Goal: Find specific page/section: Find specific page/section

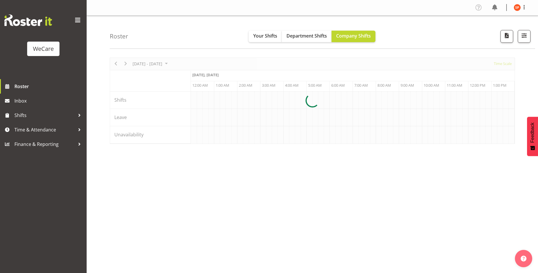
scroll to position [0, 3324]
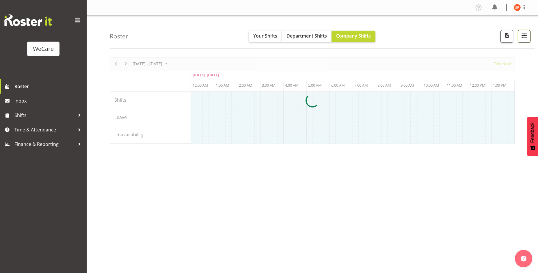
click at [520, 33] on span "button" at bounding box center [524, 36] width 8 height 8
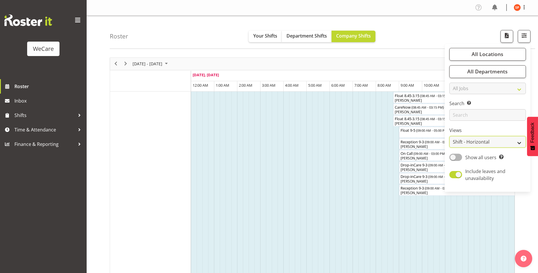
click at [486, 143] on select "Staff Role Shift - Horizontal Shift - Vertical Staff - Location" at bounding box center [487, 142] width 76 height 12
select select "location"
click at [449, 136] on select "Staff Role Shift - Horizontal Shift - Vertical Staff - Location" at bounding box center [487, 142] width 76 height 12
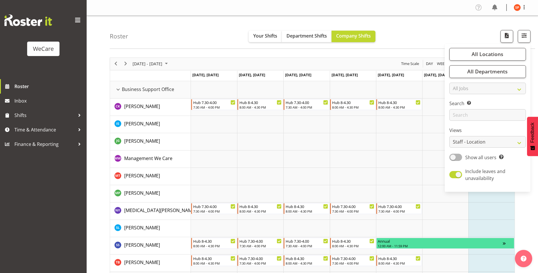
click at [454, 28] on div "Roster Your Shifts Department Shifts Company Shifts All Locations Clear Busines…" at bounding box center [322, 32] width 425 height 33
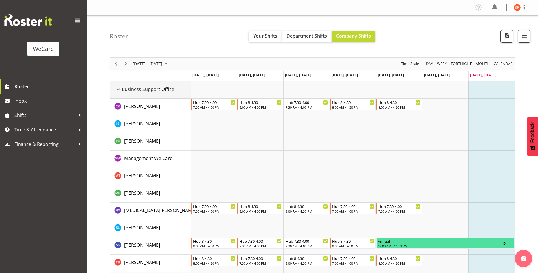
click at [118, 89] on div "Business Support Office resource" at bounding box center [118, 90] width 8 height 8
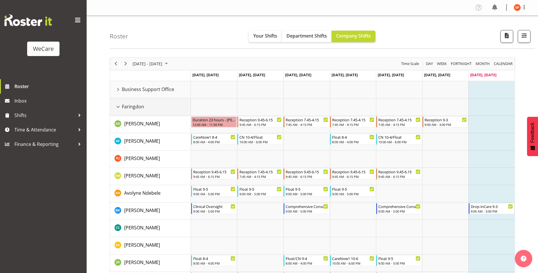
click at [119, 106] on div "Faringdon resource" at bounding box center [118, 107] width 8 height 8
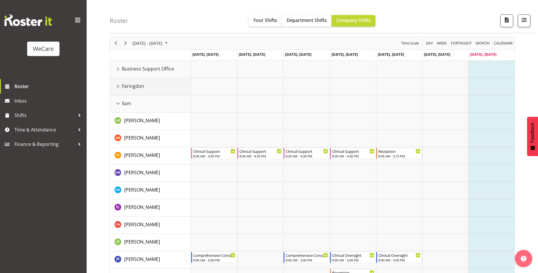
scroll to position [29, 0]
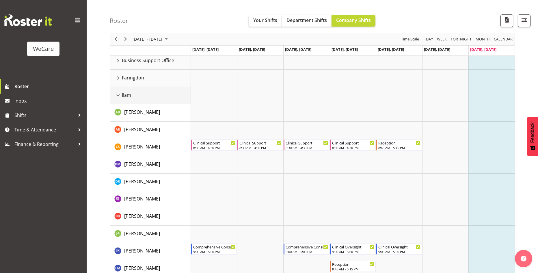
click at [120, 94] on div "Ilam resource" at bounding box center [118, 95] width 8 height 8
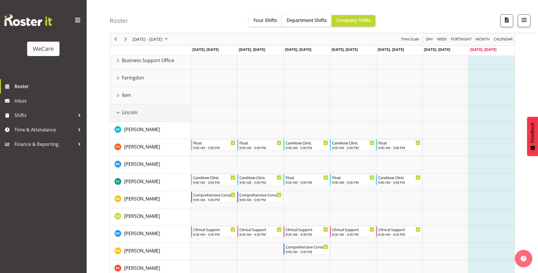
click at [117, 114] on div "Lincoln resource" at bounding box center [118, 113] width 8 height 8
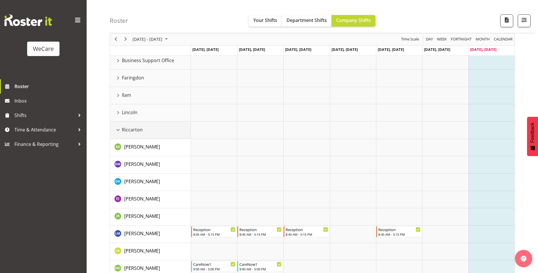
click at [117, 131] on div "Riccarton resource" at bounding box center [118, 130] width 8 height 8
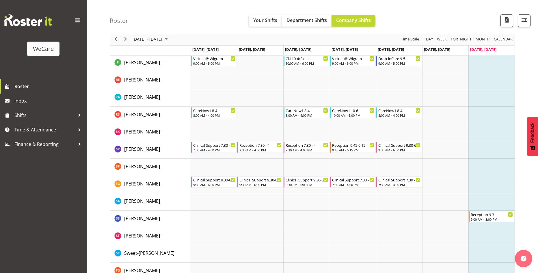
scroll to position [748, 0]
